Goal: Check status: Check status

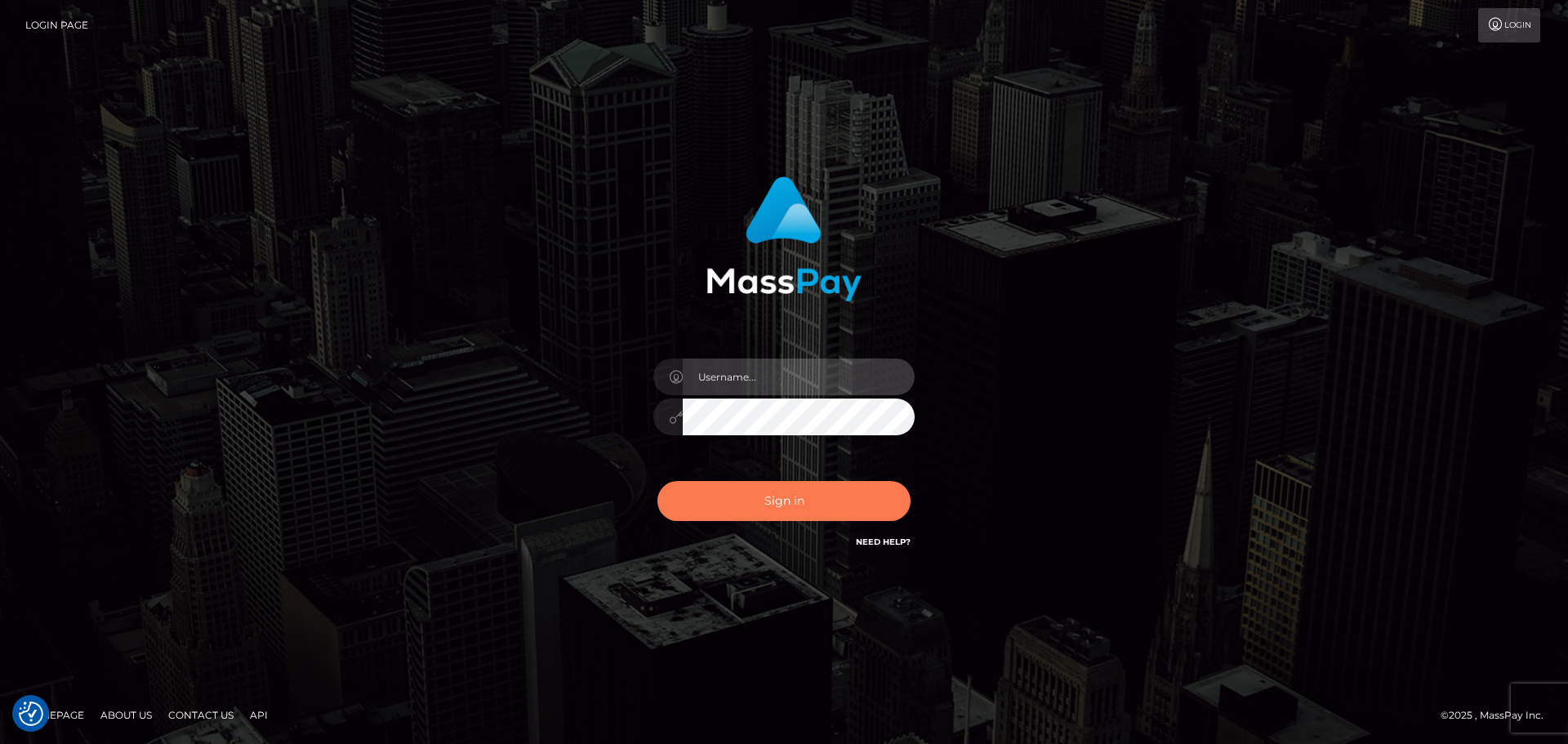
type input "[PERSON_NAME].rollacan"
click at [758, 507] on button "Sign in" at bounding box center [784, 501] width 253 height 40
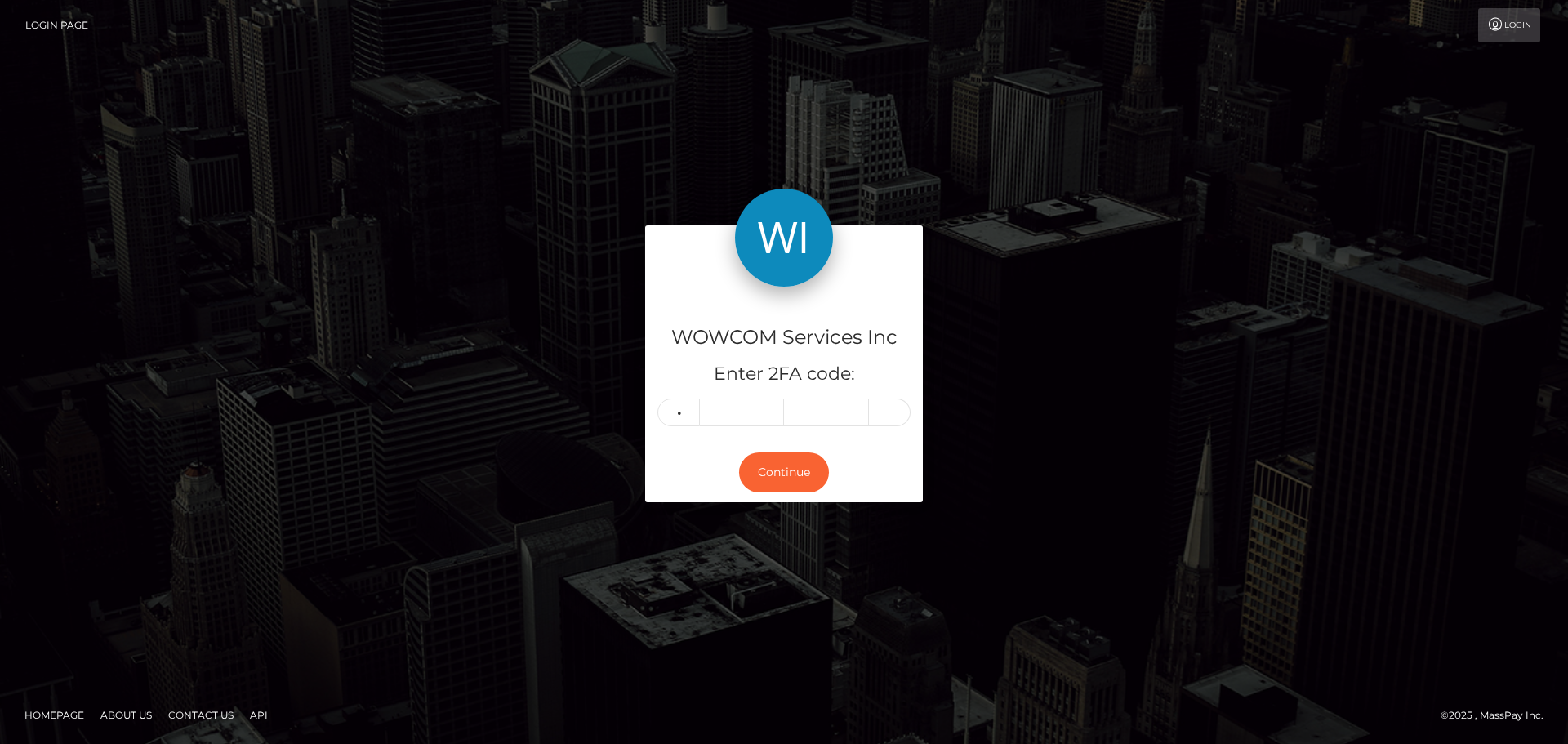
type input "5"
type input "6"
type input "1"
type input "3"
type input "8"
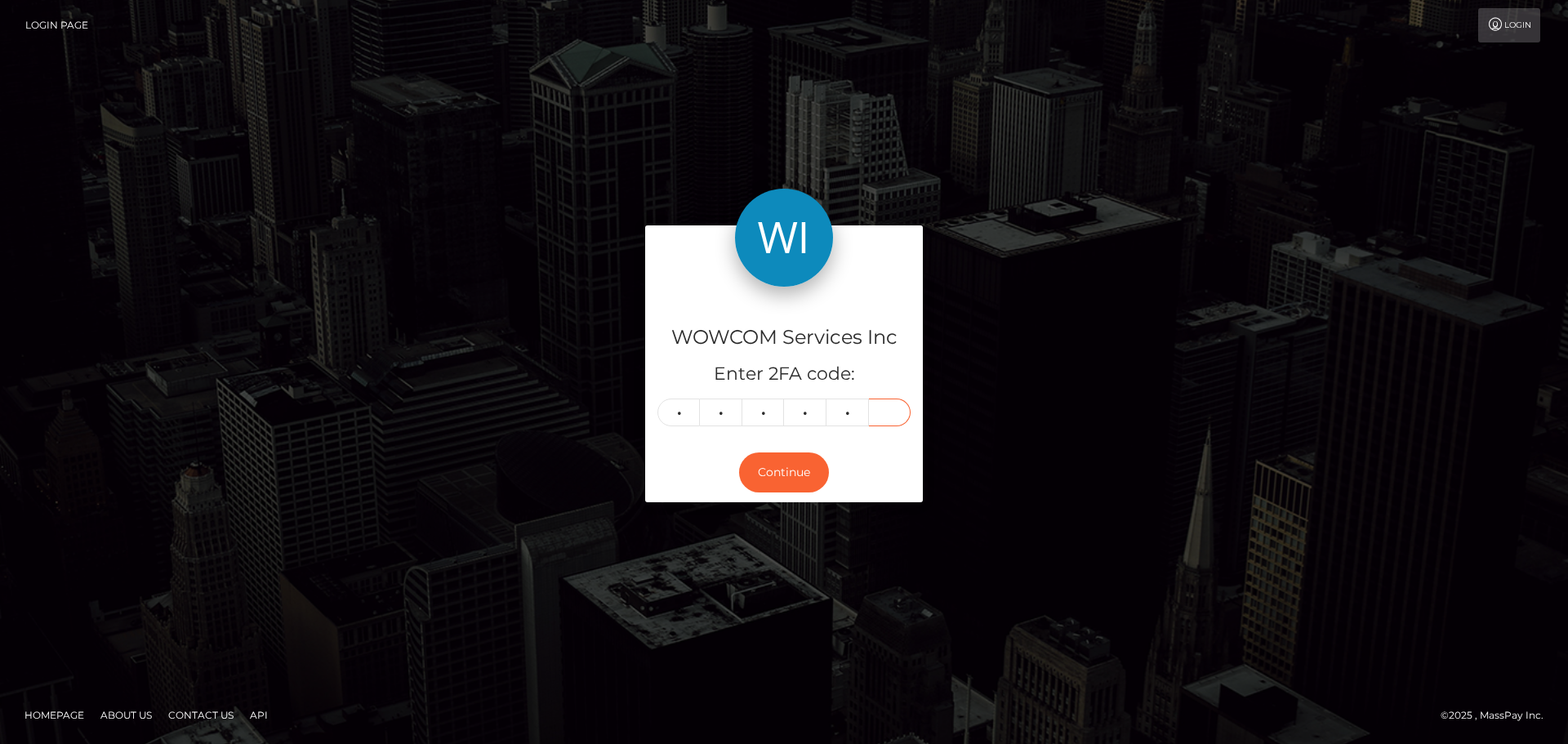
type input "8"
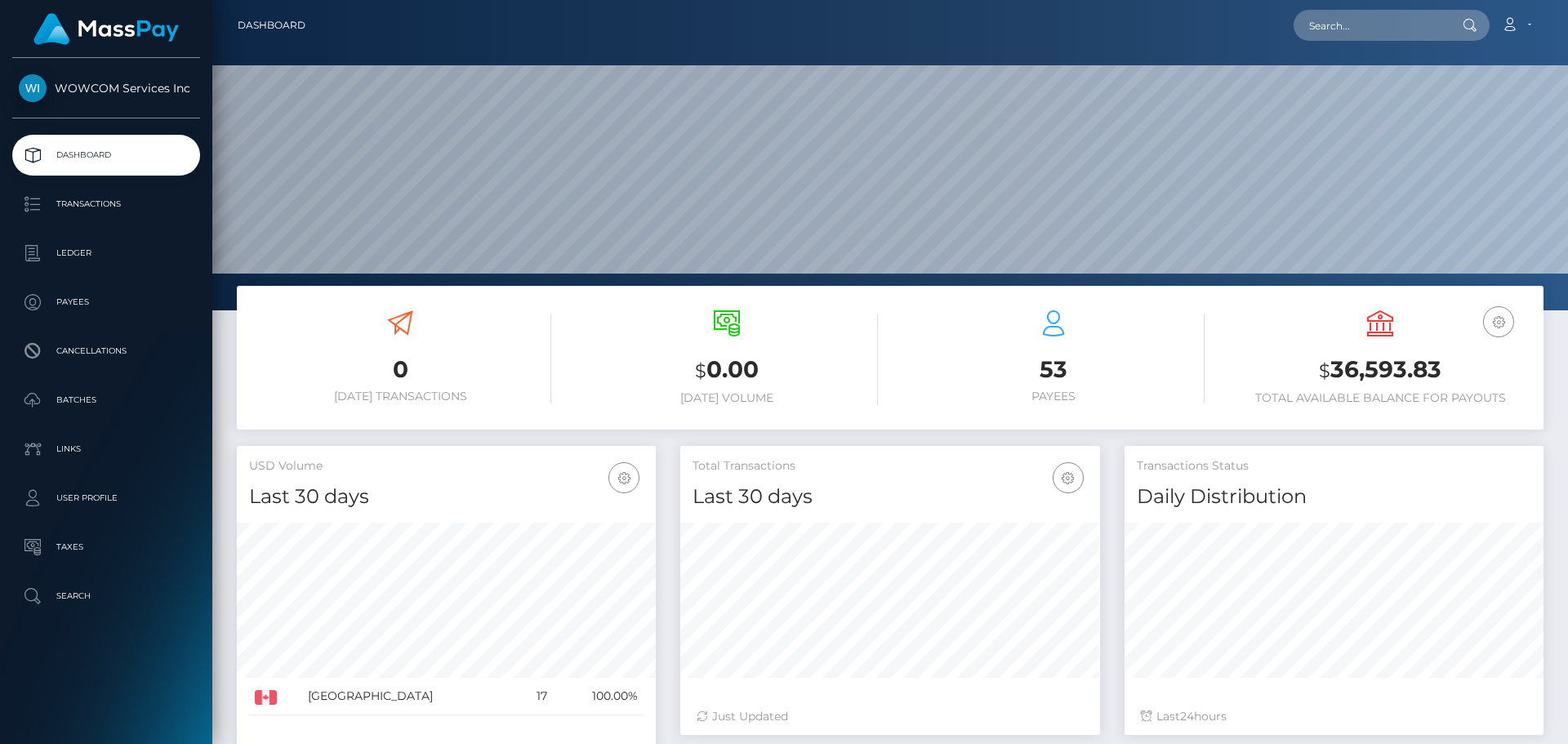
scroll to position [290, 420]
click at [1379, 365] on h3 "$ 36,593.83" at bounding box center [1379, 370] width 302 height 34
drag, startPoint x: 1380, startPoint y: 365, endPoint x: 1286, endPoint y: 375, distance: 94.5
click at [1286, 373] on h3 "$ 36,593.83" at bounding box center [1379, 370] width 302 height 34
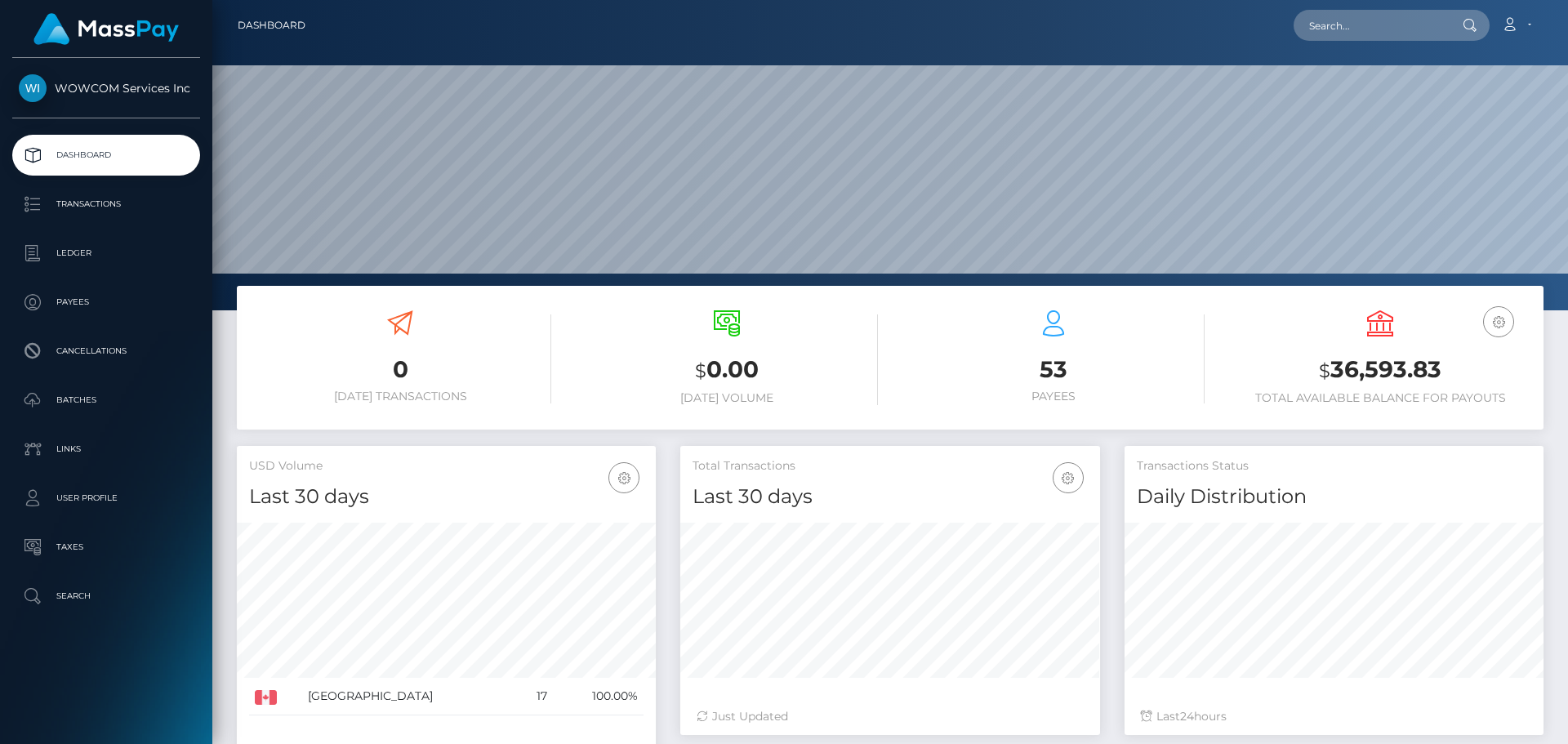
click at [1387, 369] on h3 "$ 36,593.83" at bounding box center [1379, 370] width 302 height 34
copy h3 "36,593.83"
click at [1518, 17] on link "Account" at bounding box center [1516, 25] width 48 height 34
click at [1475, 102] on link "Logout" at bounding box center [1478, 104] width 131 height 30
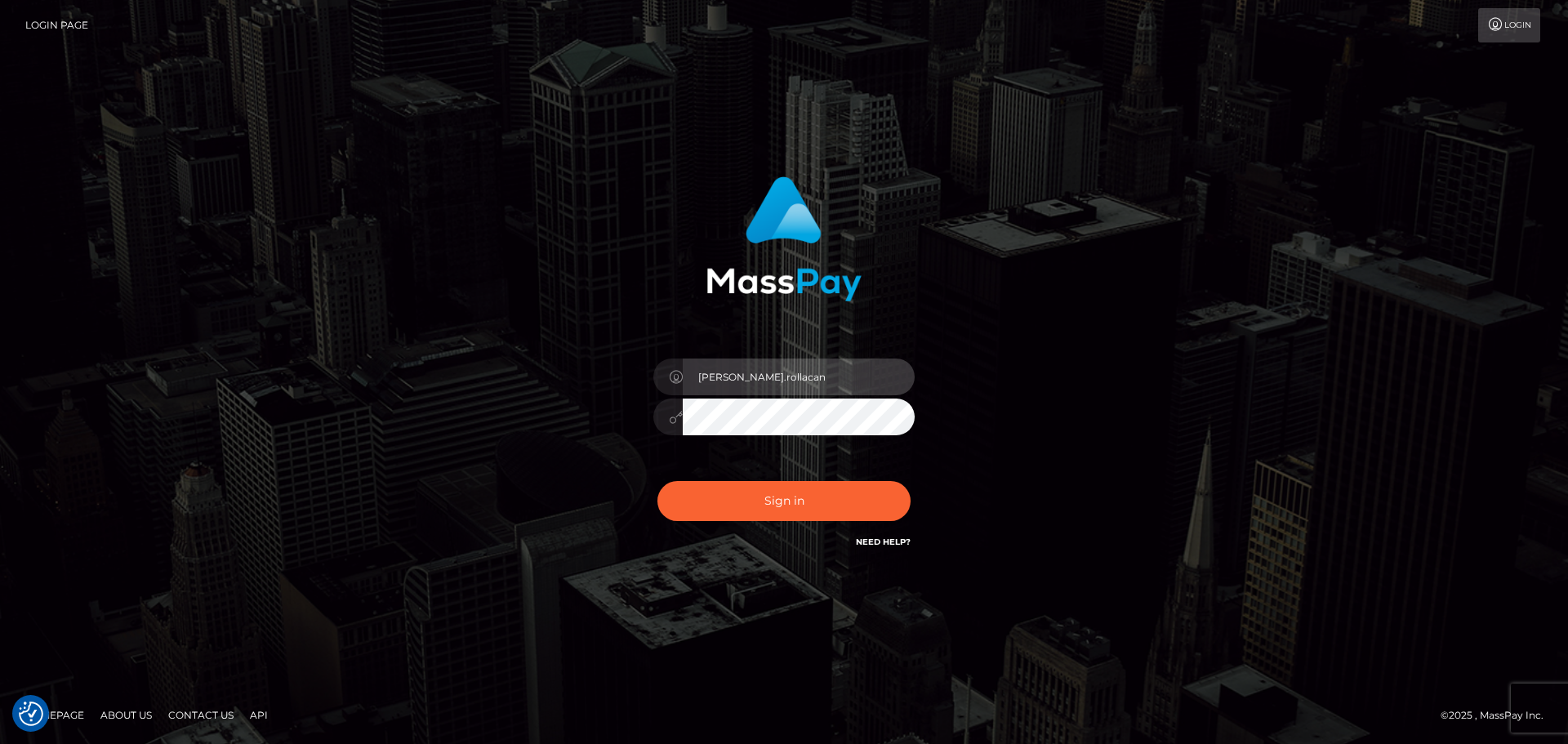
click at [775, 369] on input "Victor.rollacan" at bounding box center [798, 376] width 232 height 37
type input "Victor.wowcan2"
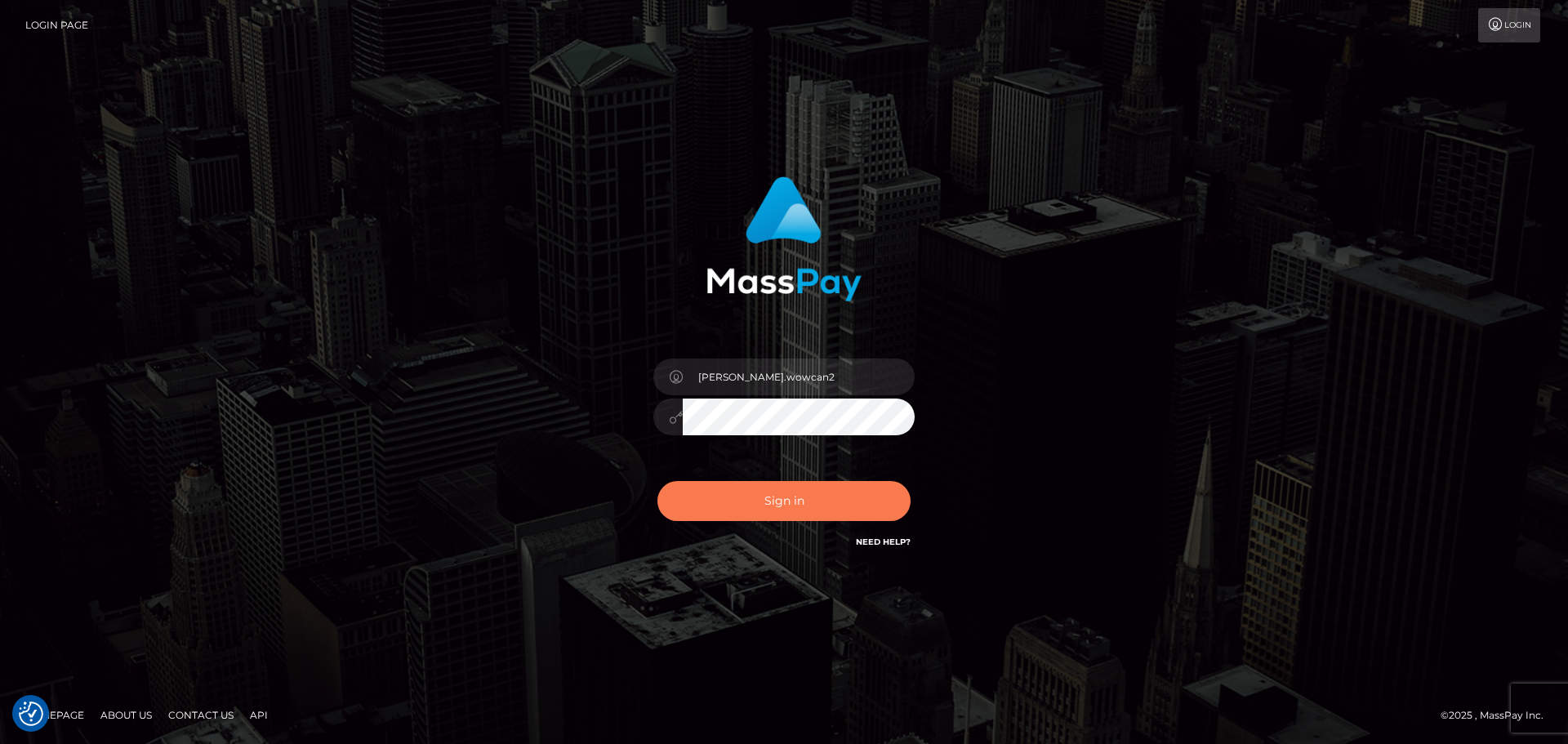
click at [791, 489] on button "Sign in" at bounding box center [784, 501] width 253 height 40
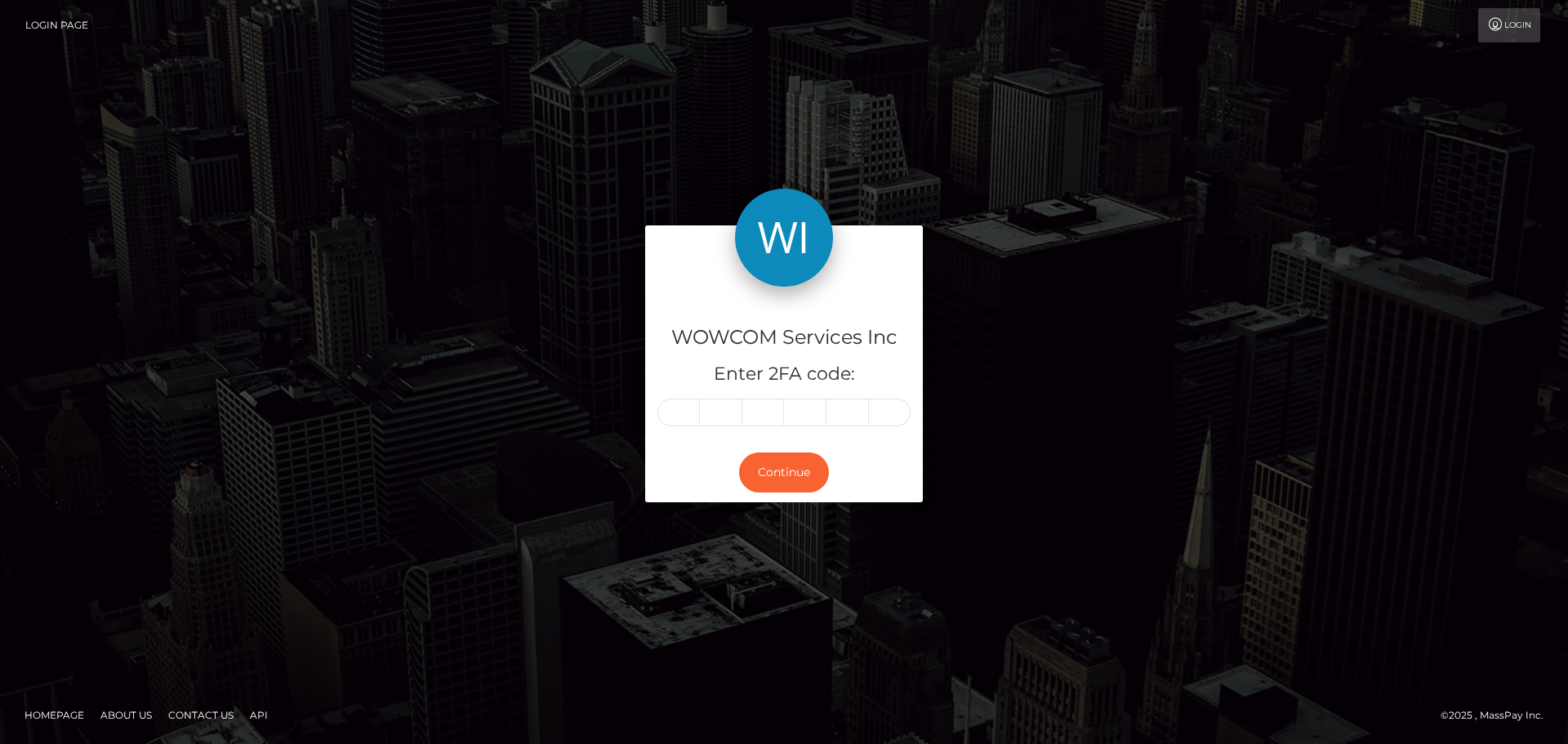
click at [685, 413] on input "text" at bounding box center [679, 412] width 42 height 28
type input "9"
type input "1"
type input "6"
type input "1"
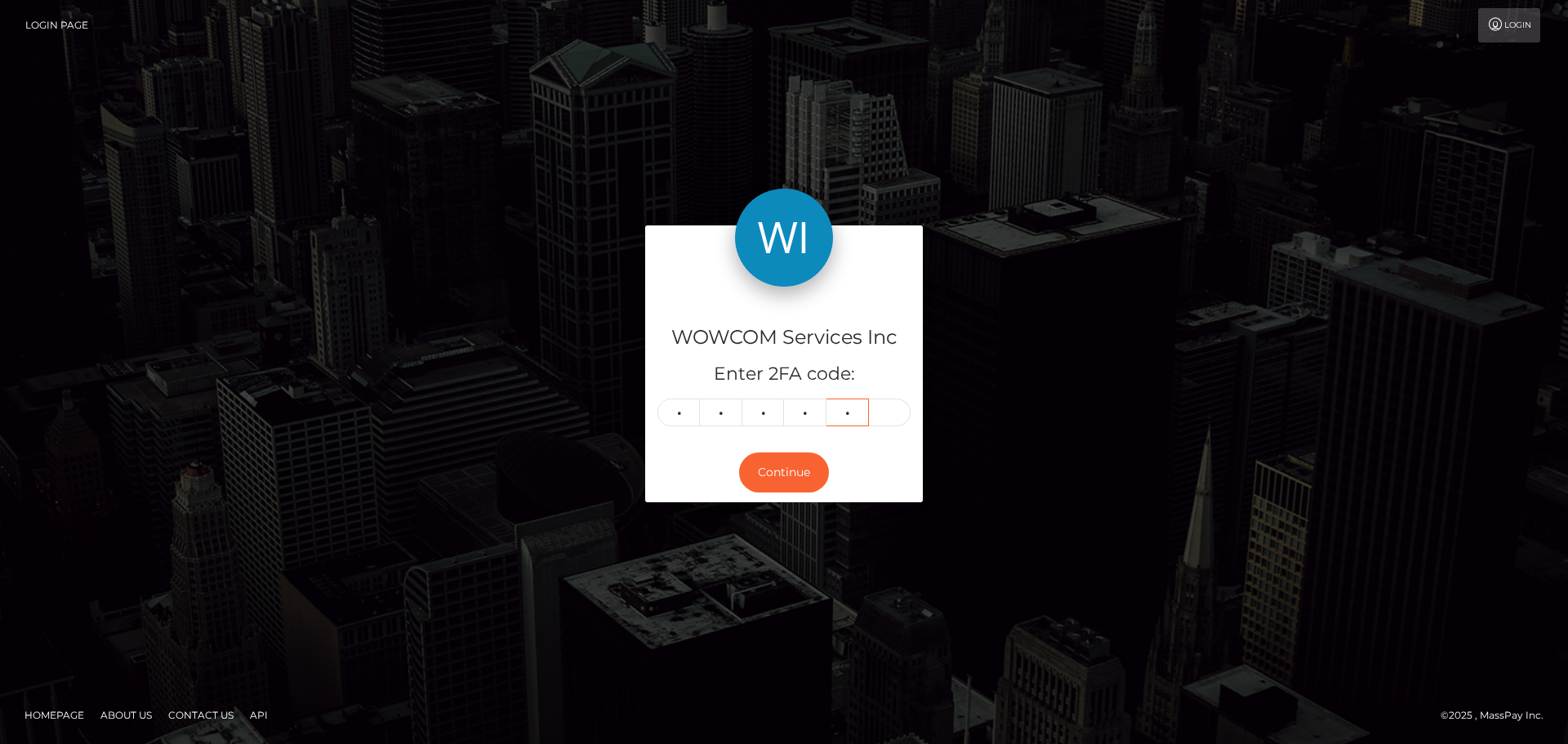
type input "6"
type input "8"
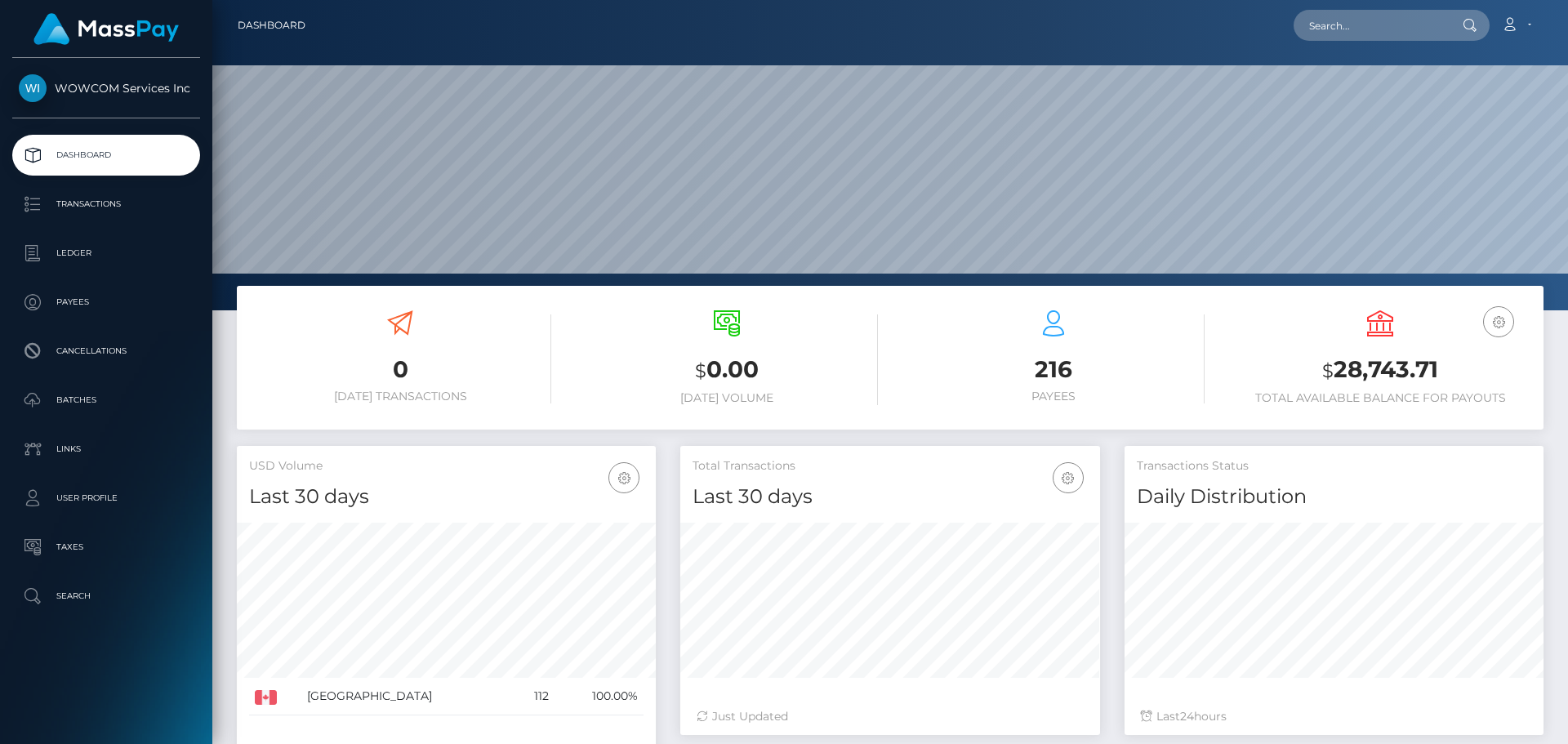
scroll to position [290, 420]
click at [1416, 370] on h3 "$ 28,743.71" at bounding box center [1379, 370] width 302 height 34
copy h3 "28,743.71"
